Goal: Information Seeking & Learning: Understand process/instructions

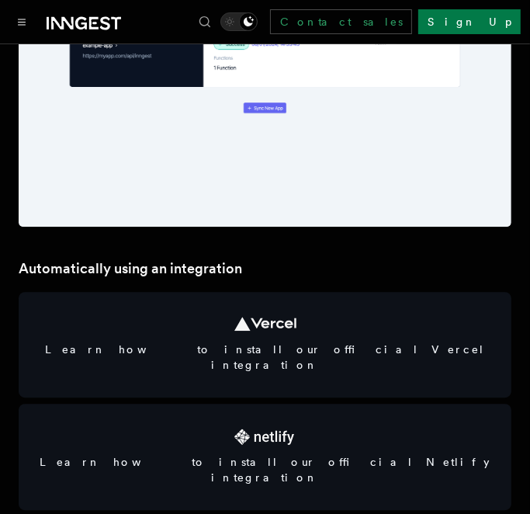
scroll to position [1702, 0]
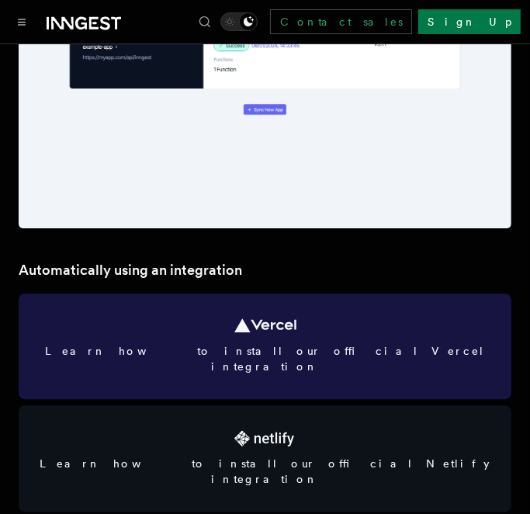
click at [202, 344] on span "Learn how to install our official Vercel integration" at bounding box center [265, 358] width 456 height 31
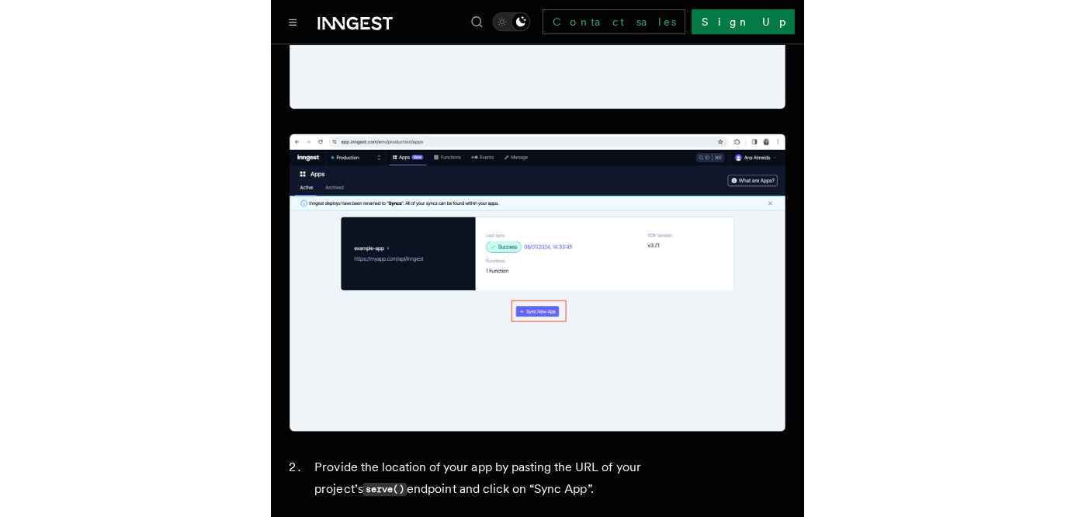
scroll to position [0, 0]
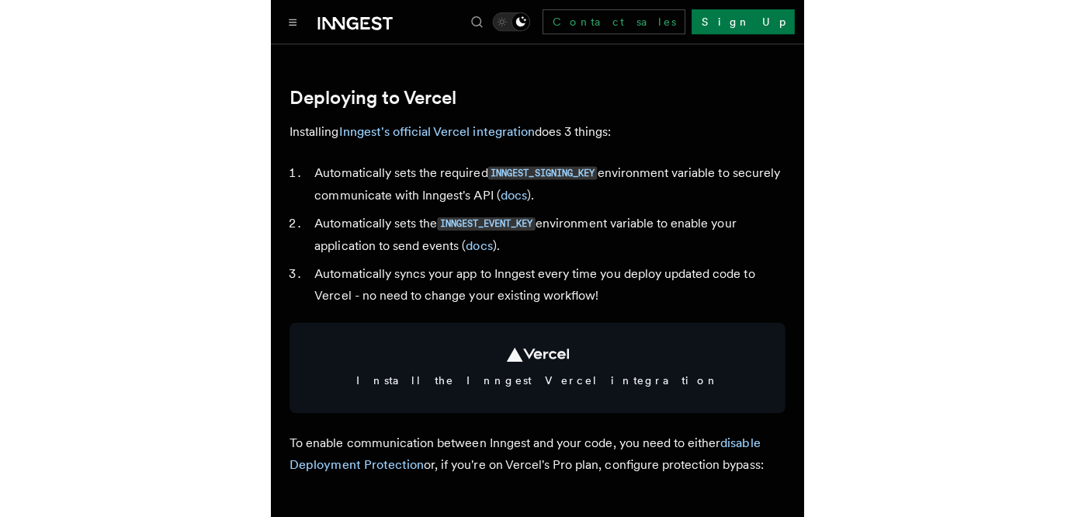
scroll to position [763, 0]
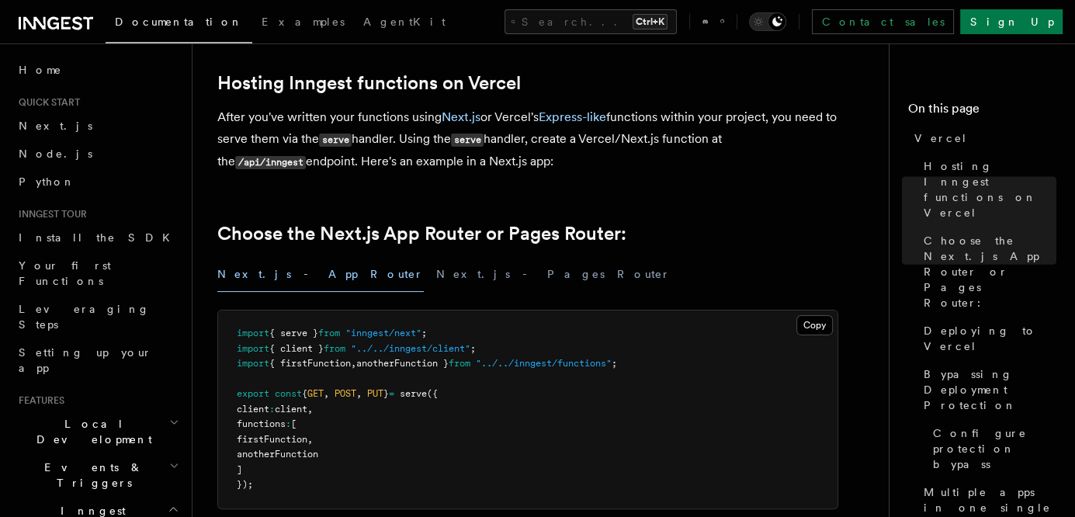
scroll to position [0, 0]
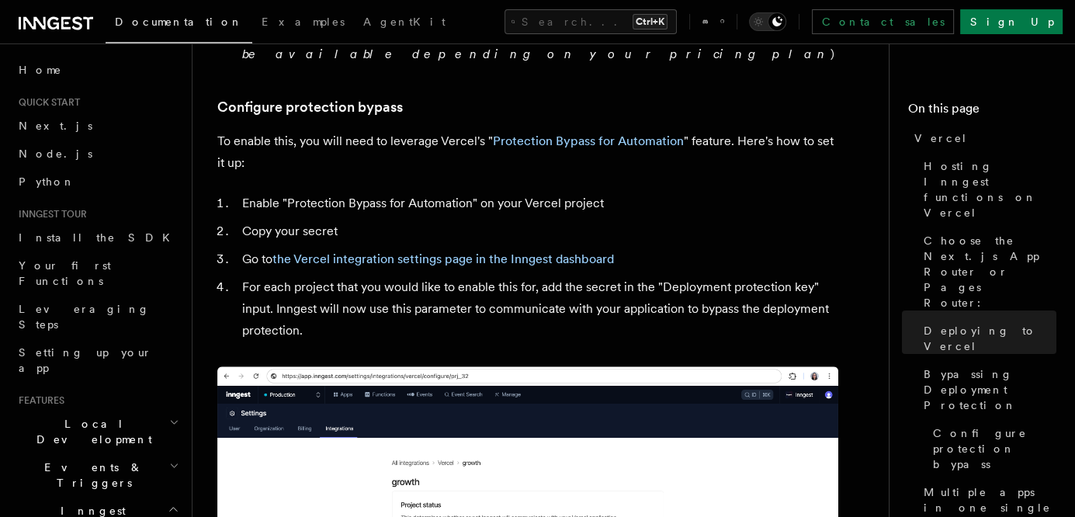
scroll to position [1441, 0]
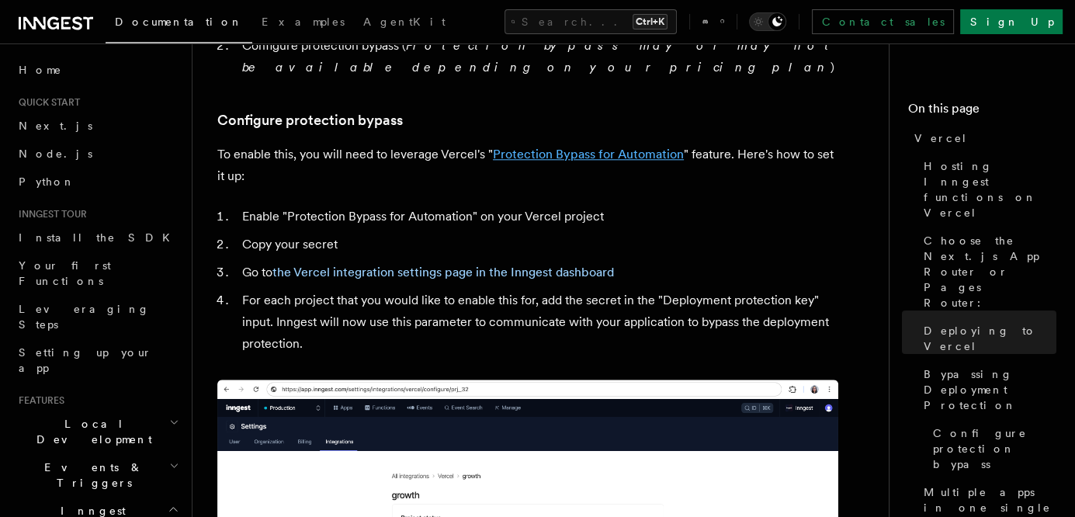
click at [574, 147] on link "Protection Bypass for Automation" at bounding box center [588, 154] width 191 height 15
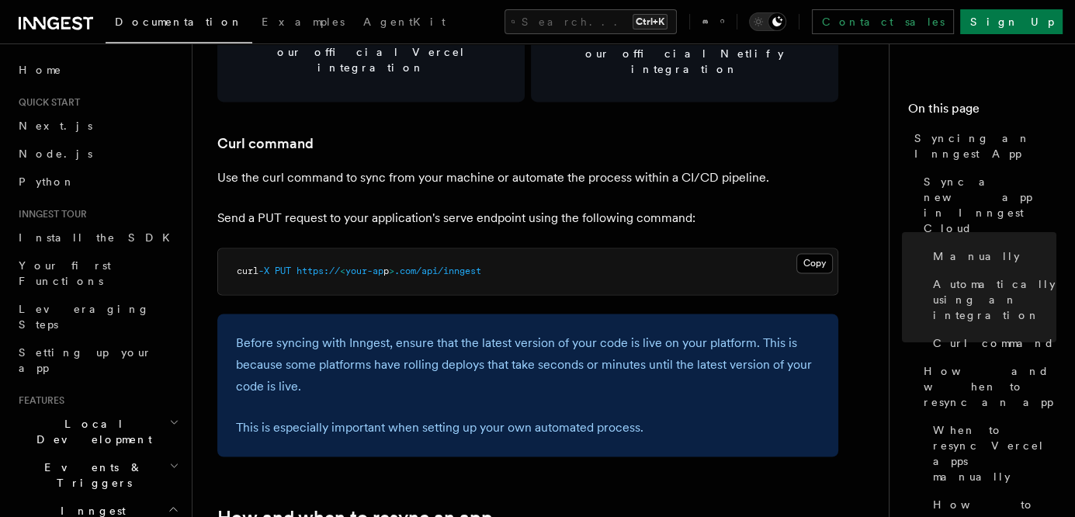
scroll to position [2260, 0]
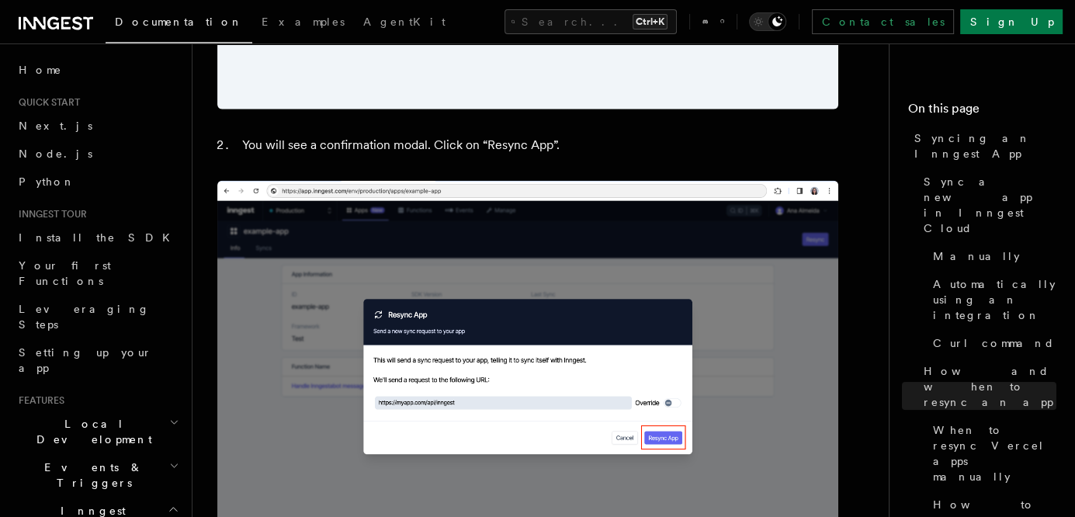
scroll to position [3660, 0]
